Goal: Information Seeking & Learning: Learn about a topic

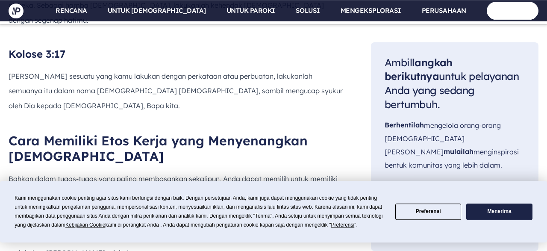
scroll to position [1344, 0]
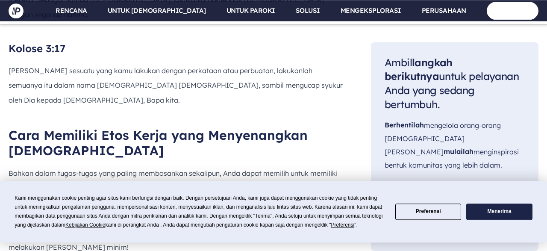
drag, startPoint x: 9, startPoint y: 111, endPoint x: 173, endPoint y: 167, distance: 173.4
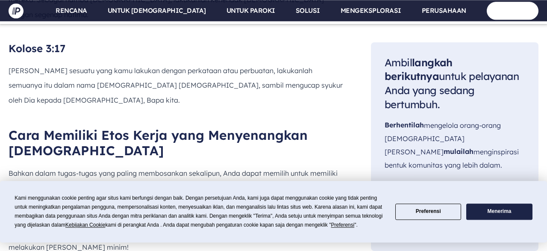
drag, startPoint x: 10, startPoint y: 110, endPoint x: 247, endPoint y: 162, distance: 243.1
copy div "Kolose 3:23-24 Apa pun yang kamu perbuat, perbuatlah dengan segenap hatimu, sep…"
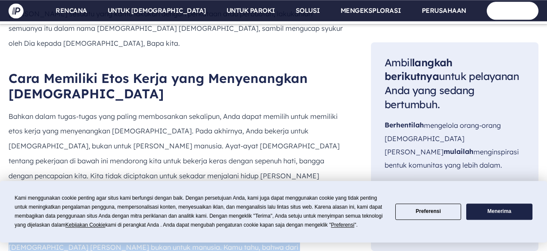
scroll to position [1446, 0]
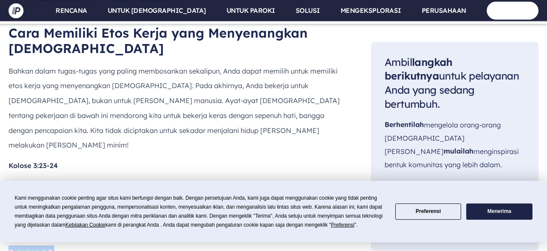
drag, startPoint x: 9, startPoint y: 81, endPoint x: 57, endPoint y: 135, distance: 72.3
copy div "Galatia 6:4-5 Setiap orang harus menguji tindakannya sendiri. Dengan begitu, me…"
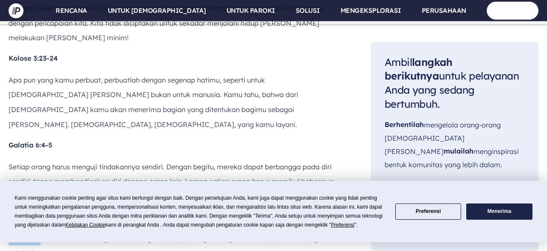
scroll to position [1550, 0]
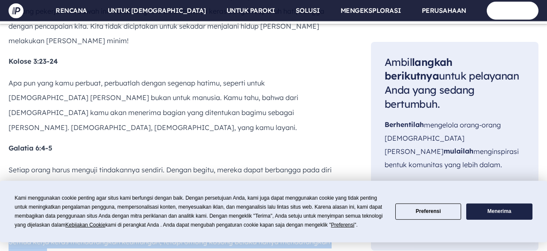
drag, startPoint x: 10, startPoint y: 47, endPoint x: 60, endPoint y: 85, distance: 63.4
copy div "Amsal 14:23 Semua kerja keras mendatangkan keuntungan, tetapi omong kosong bela…"
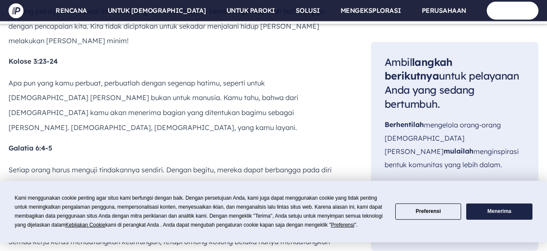
drag, startPoint x: 10, startPoint y: 107, endPoint x: 65, endPoint y: 156, distance: 74.1
copy div "Pengkhotbah 9:10 Segala sesuatu yang dijumpai tanganmu untuk dilakukan, kerjaka…"
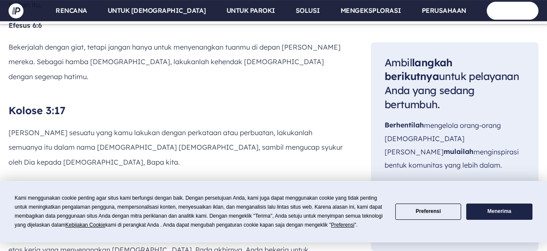
scroll to position [1293, 0]
